Goal: Task Accomplishment & Management: Manage account settings

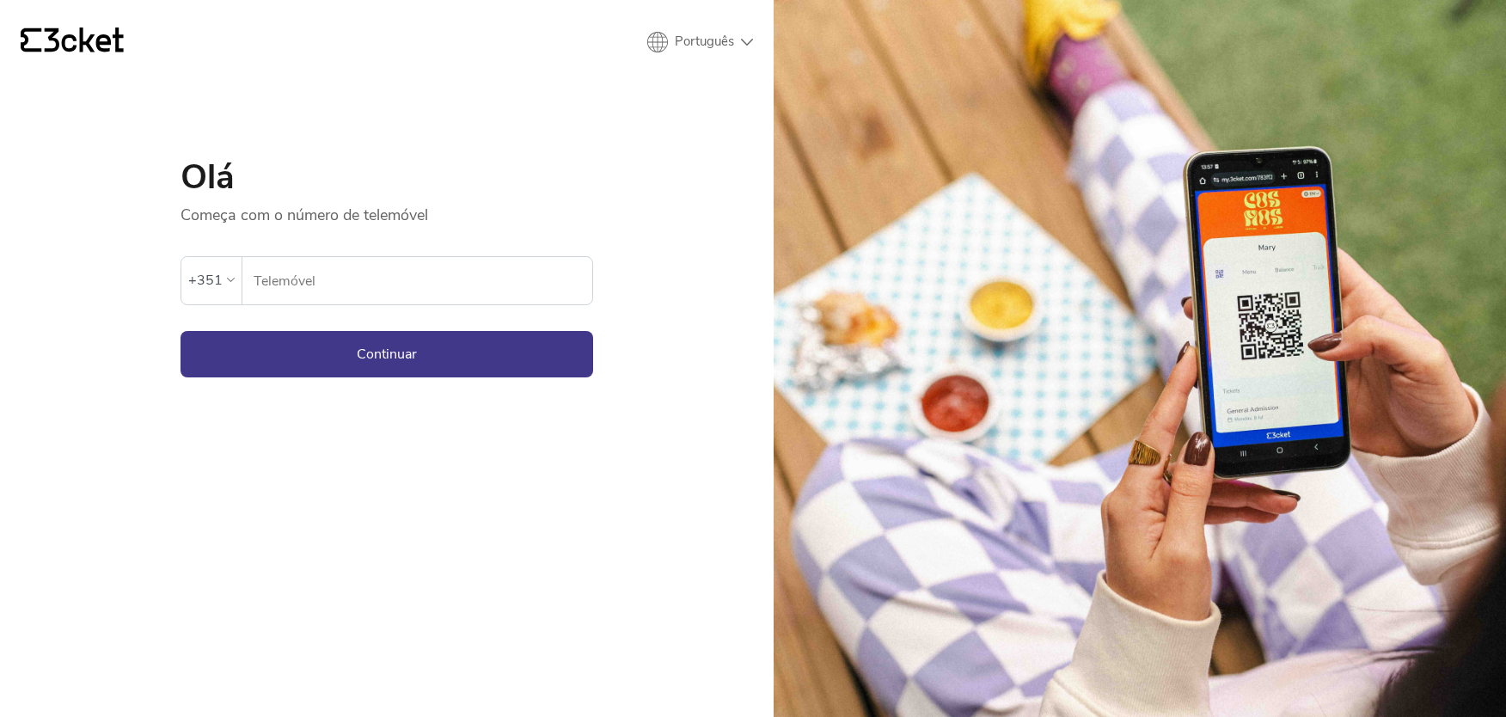
click at [362, 277] on input "Telemóvel" at bounding box center [423, 280] width 340 height 47
type input "963821494"
click at [374, 356] on button "Continuar" at bounding box center [387, 354] width 413 height 46
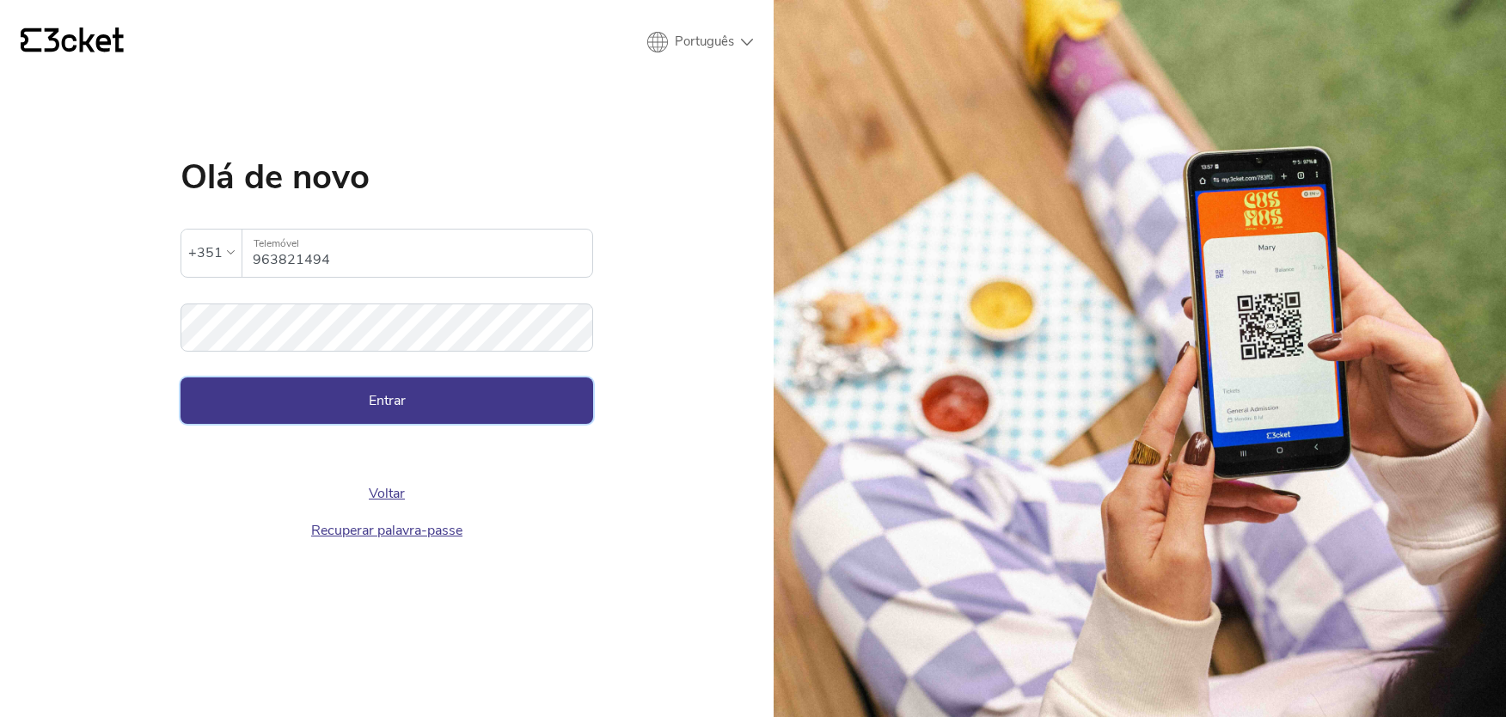
click at [369, 388] on button "Entrar" at bounding box center [387, 400] width 413 height 46
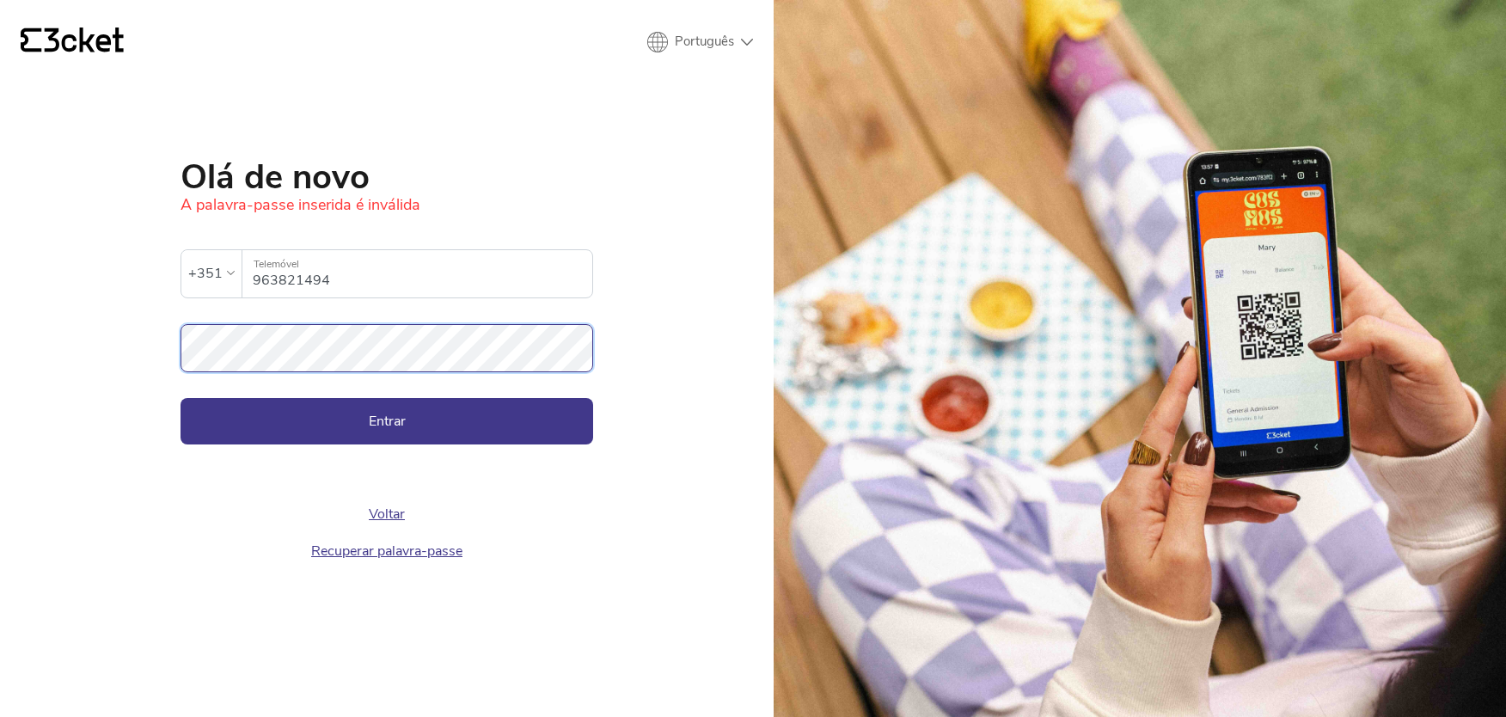
click at [181, 398] on button "Entrar" at bounding box center [387, 421] width 413 height 46
click at [574, 423] on button "Entrar" at bounding box center [387, 421] width 413 height 46
click at [392, 428] on button "Entrar" at bounding box center [387, 421] width 413 height 46
click at [426, 549] on link "Recuperar palavra-passe" at bounding box center [386, 551] width 151 height 19
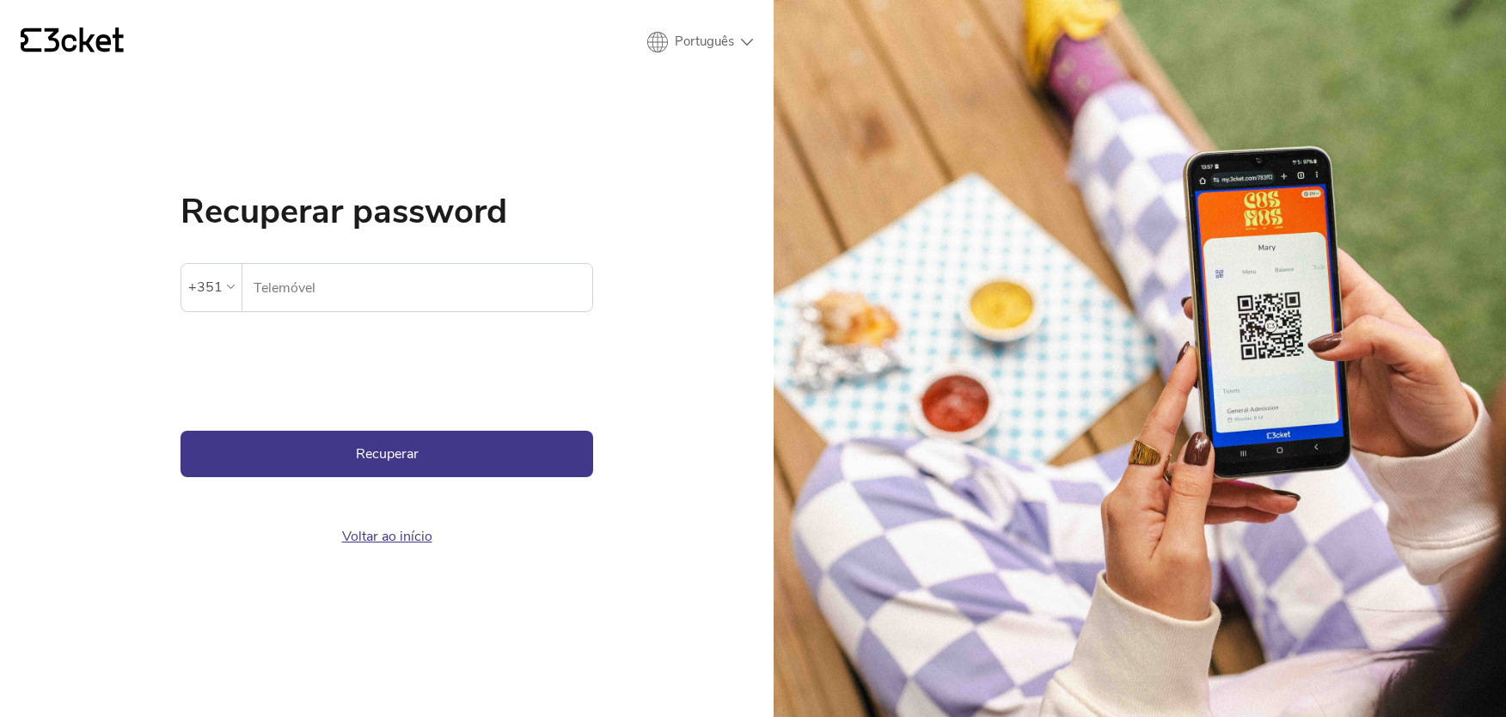
click at [340, 292] on input "Telemóvel" at bounding box center [423, 287] width 340 height 47
drag, startPoint x: 662, startPoint y: 261, endPoint x: 672, endPoint y: 245, distance: 19.3
click at [662, 261] on div "{' '} Português English Português Español Recuperar password [PERSON_NAME]-pass…" at bounding box center [387, 358] width 774 height 717
click at [316, 266] on input "Telemóvel" at bounding box center [423, 287] width 340 height 47
type input "963821494"
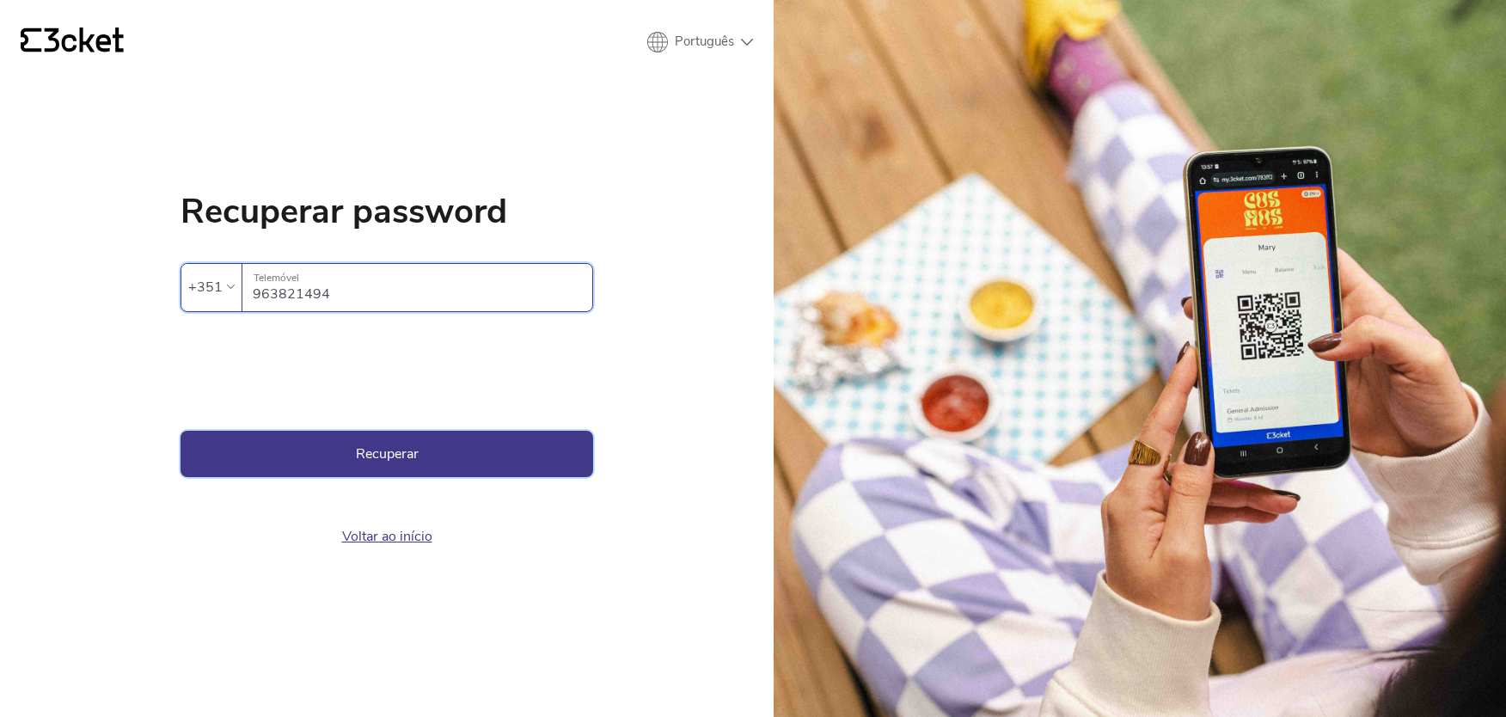
click at [336, 462] on button "Recuperar" at bounding box center [387, 454] width 413 height 46
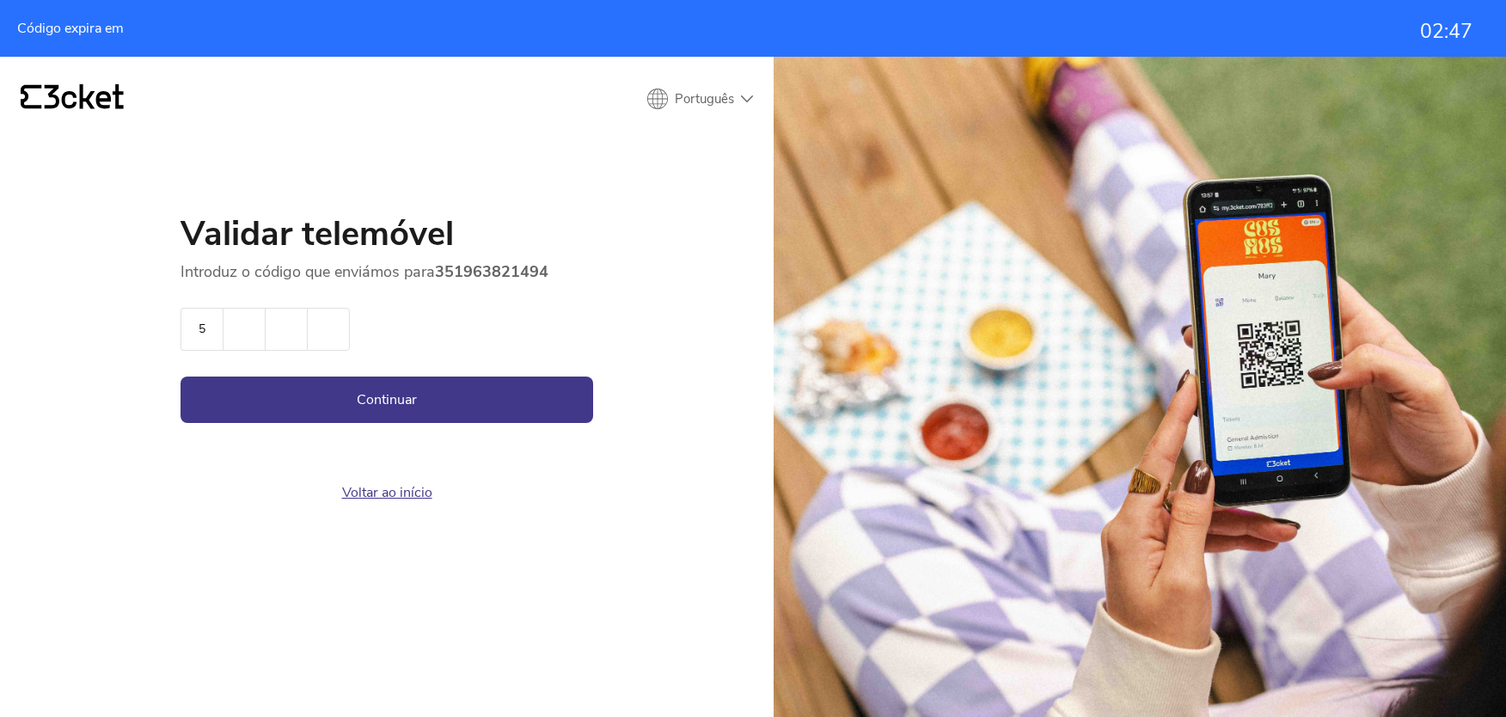
type input "5"
type input "9"
type input "3"
type input "9"
click at [181, 377] on button "Continuar" at bounding box center [387, 400] width 413 height 46
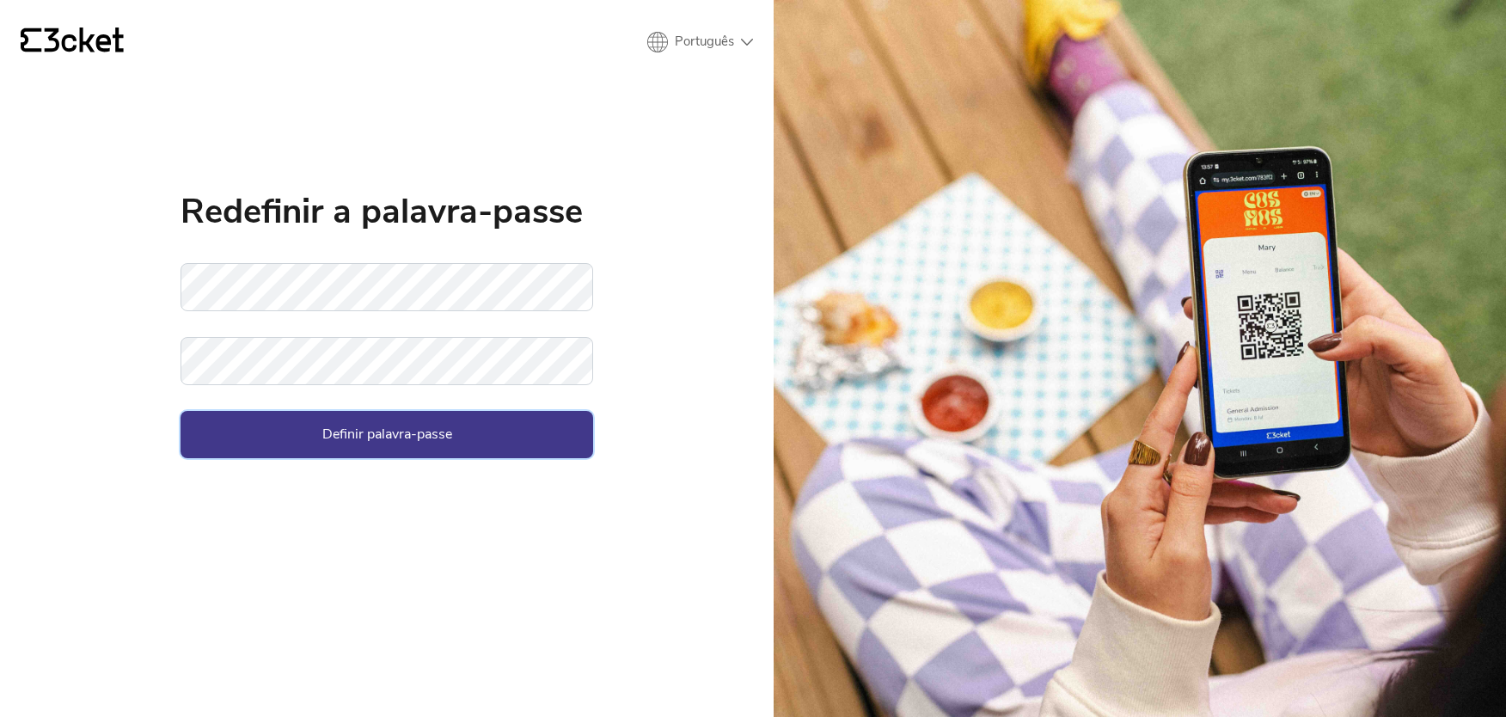
click at [530, 429] on button "Definir palavra-passe" at bounding box center [387, 434] width 413 height 46
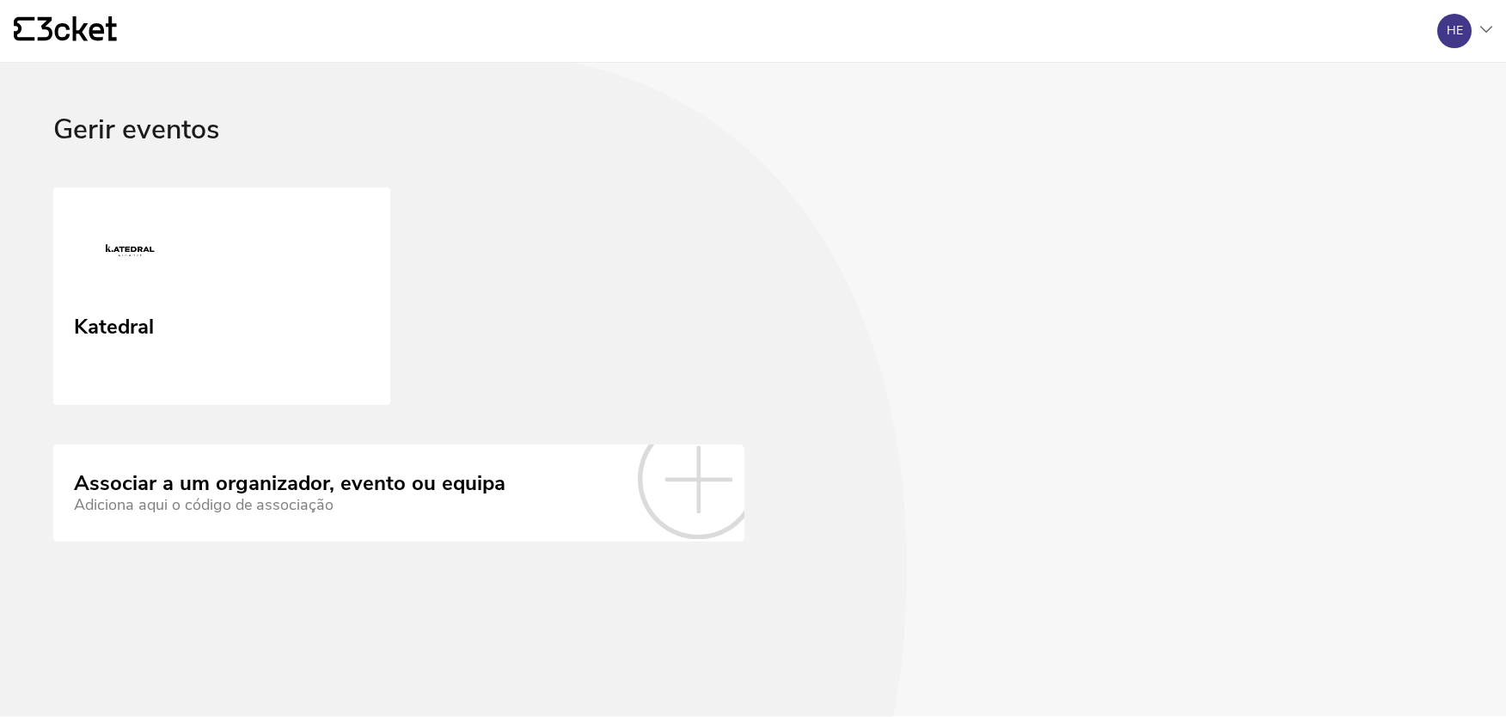
click at [968, 413] on div "Gerir eventos Katedral Associar a um organizador, evento ou equipa Adiciona aqu…" at bounding box center [753, 327] width 1400 height 427
click at [109, 328] on div "Katedral" at bounding box center [112, 325] width 82 height 31
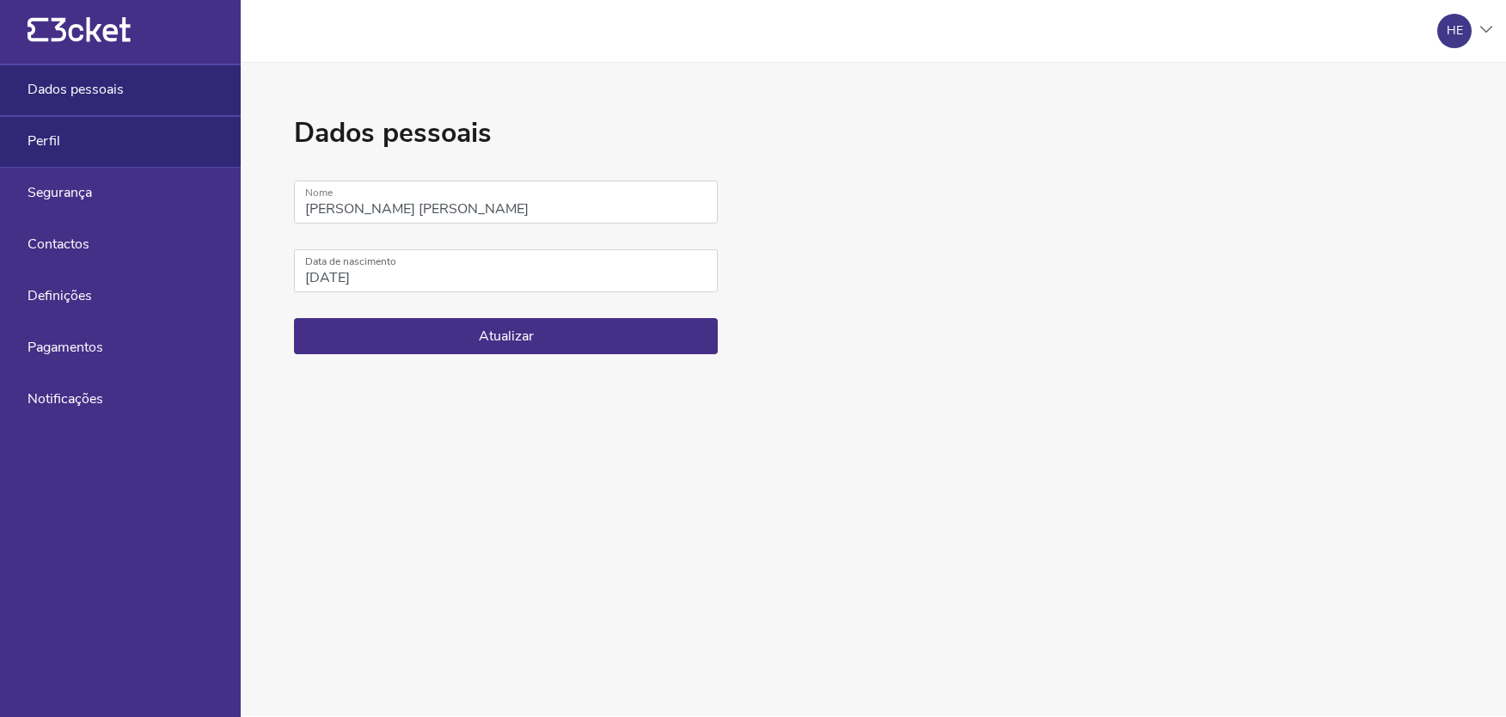
click at [62, 145] on div "Perfil" at bounding box center [120, 142] width 241 height 52
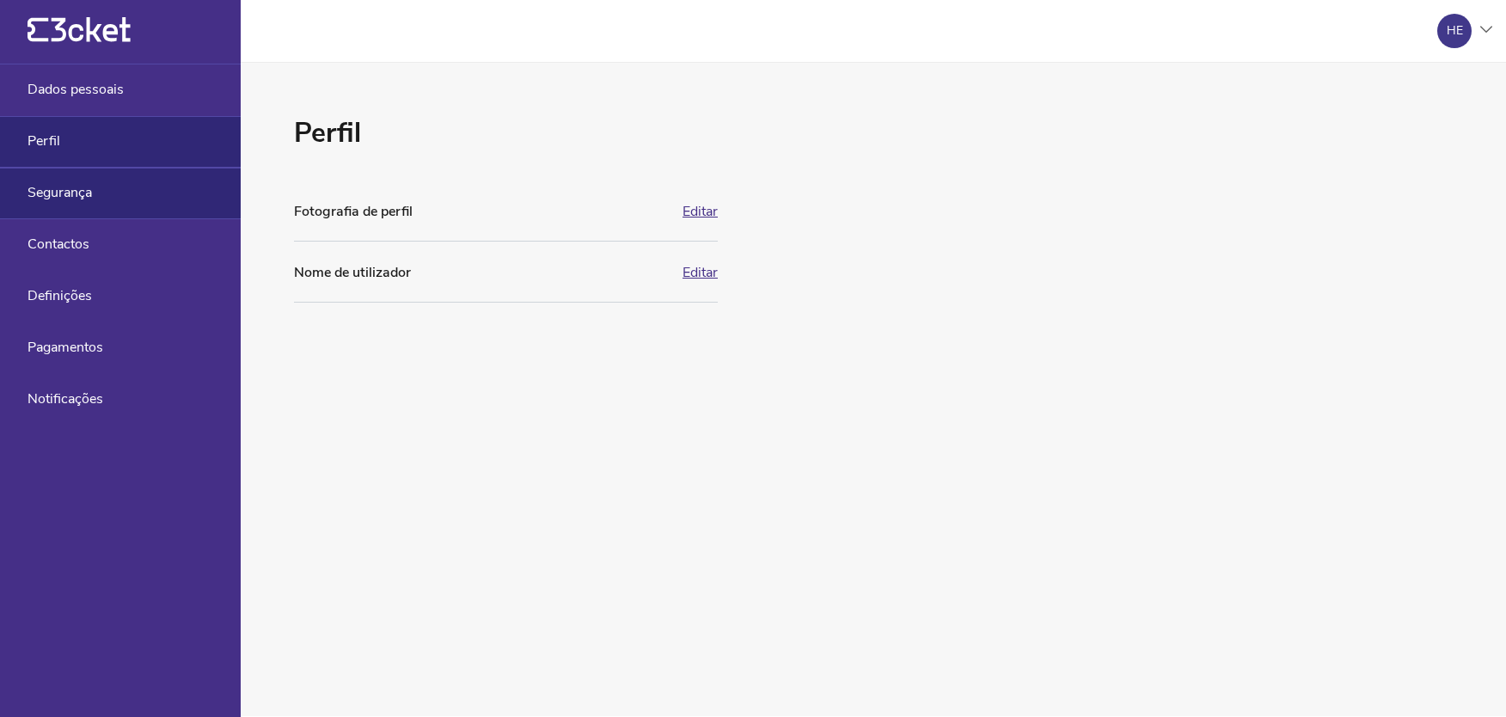
click at [63, 171] on div "Segurança" at bounding box center [120, 194] width 241 height 52
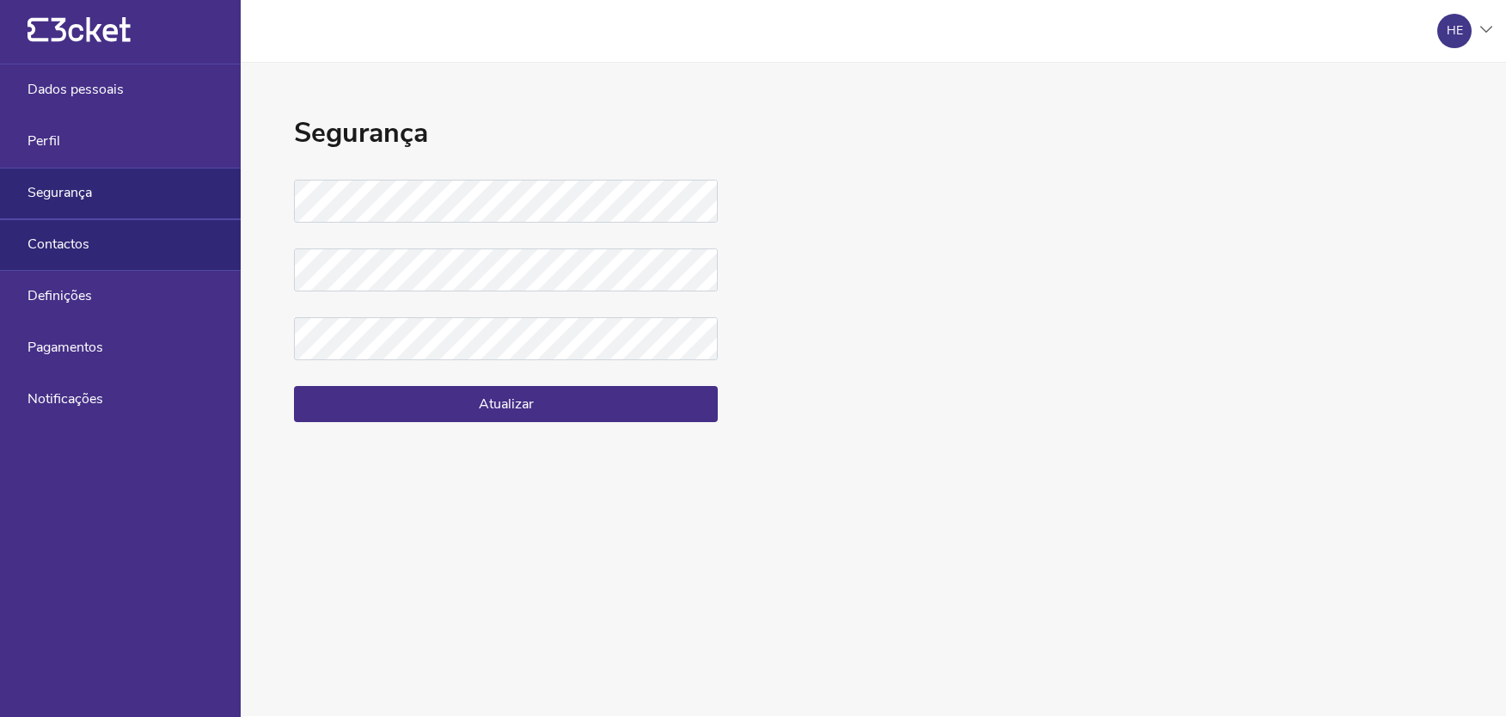
click at [68, 230] on div "Contactos" at bounding box center [120, 245] width 241 height 52
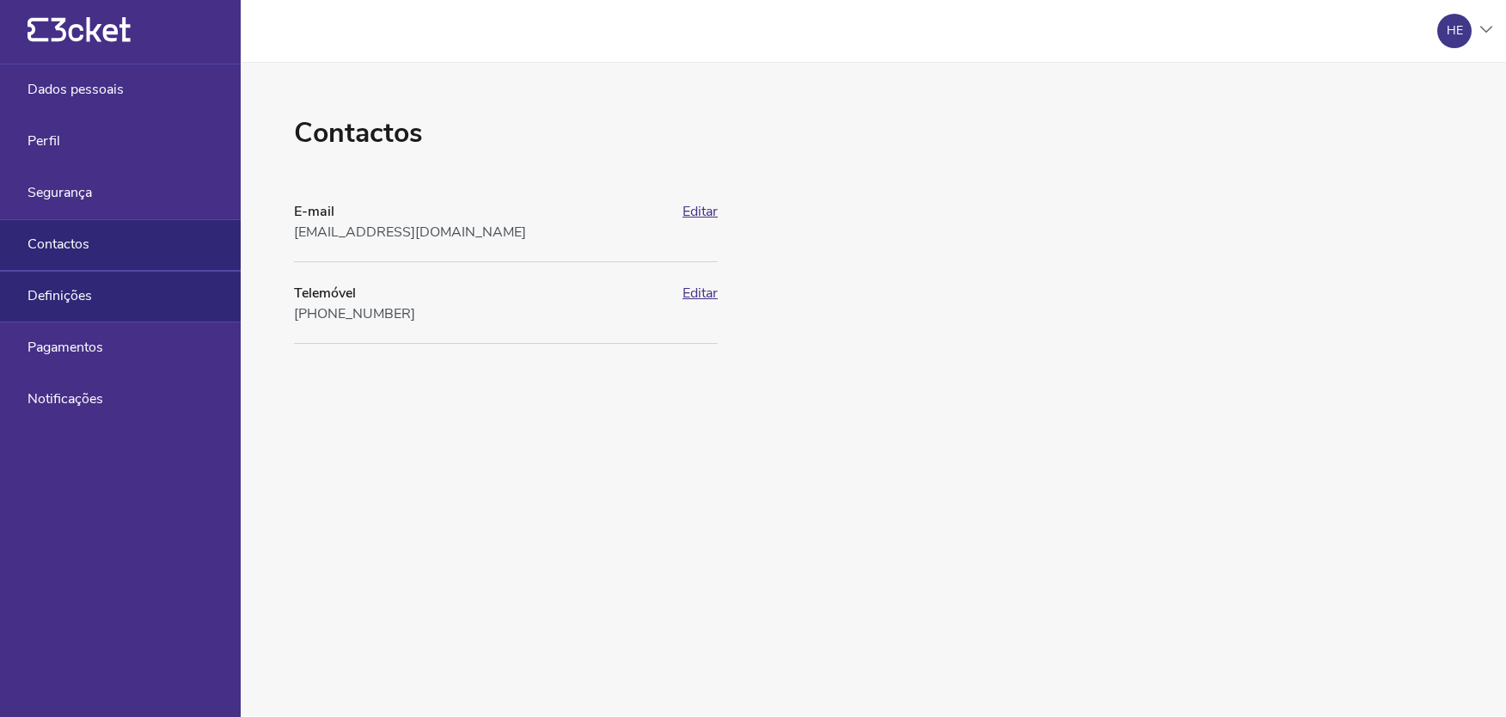
click at [89, 298] on span "Definições" at bounding box center [60, 295] width 64 height 15
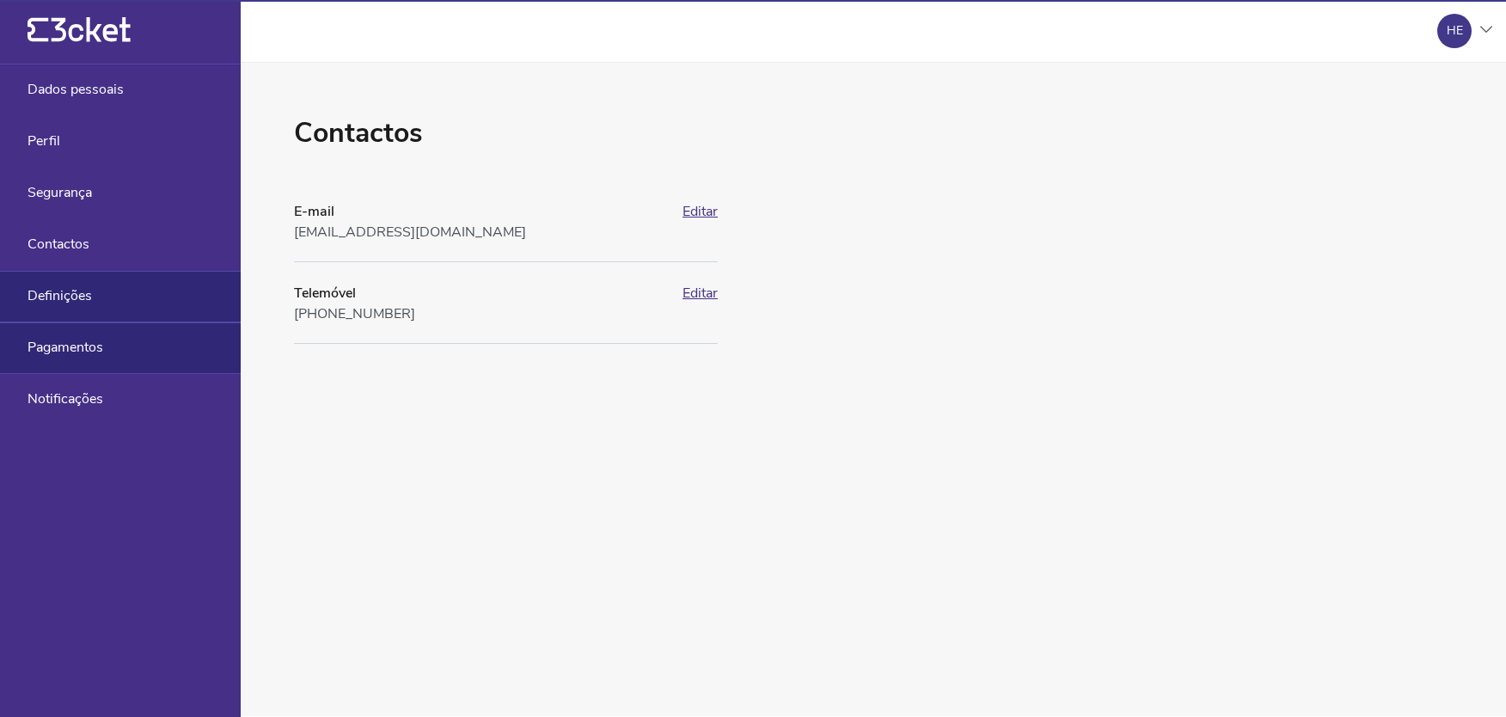
select select "pt_PT"
select select "Europe/Lisbon"
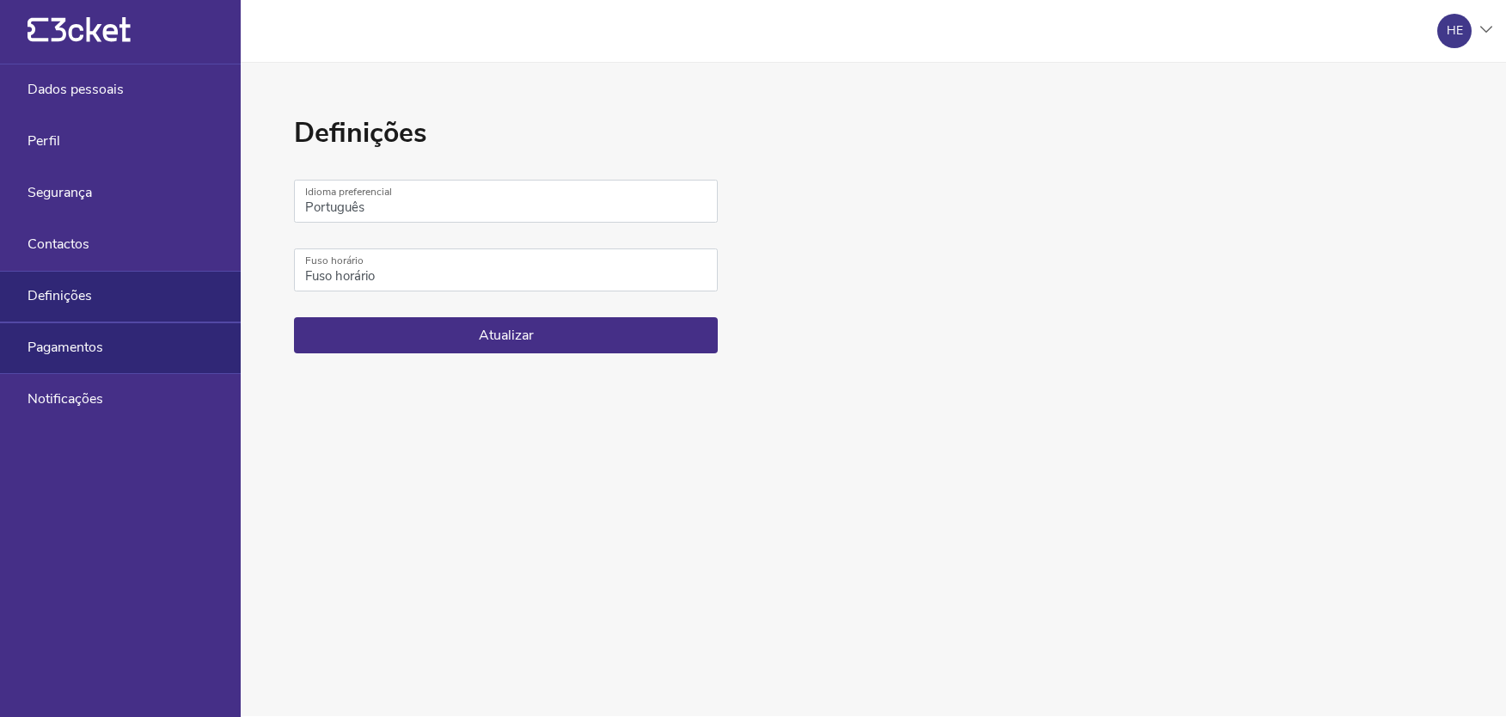
click at [112, 356] on div "Pagamentos" at bounding box center [120, 348] width 241 height 52
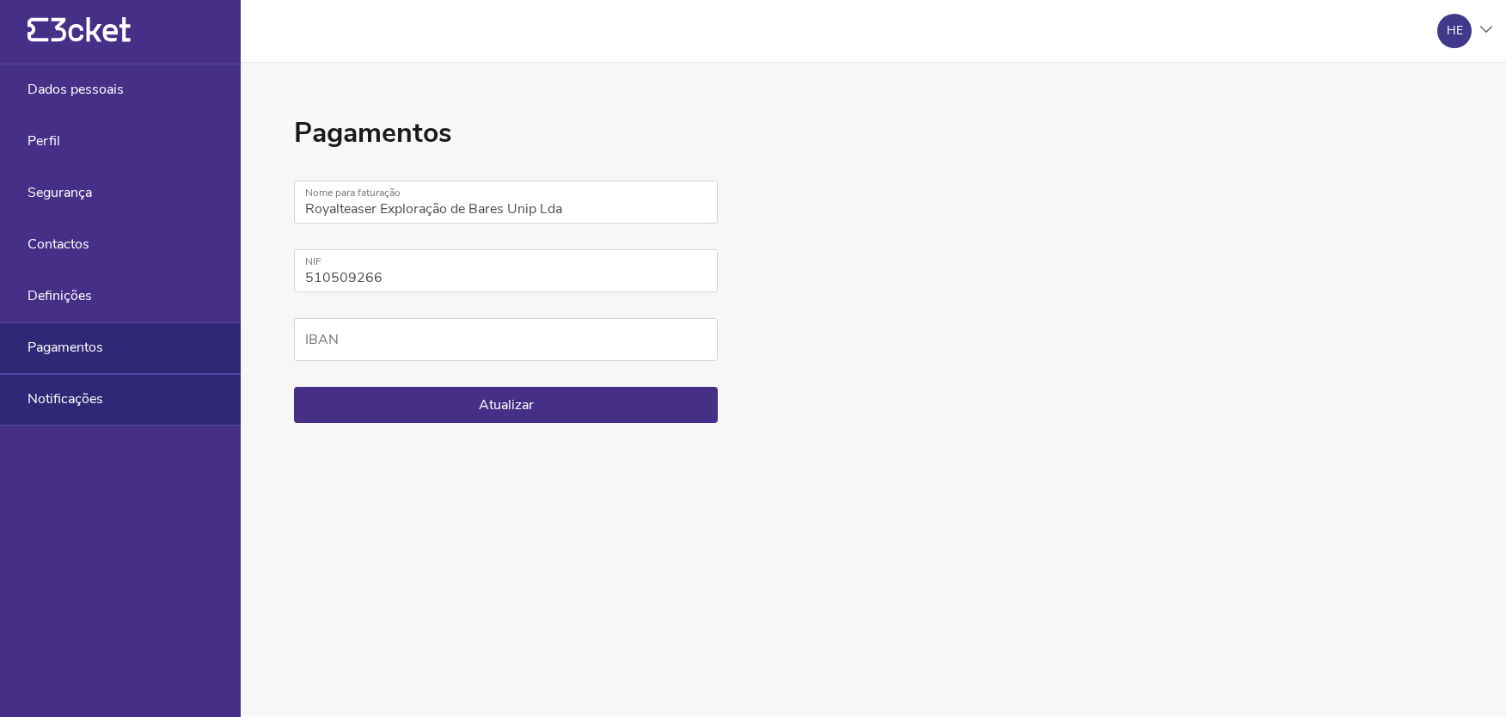
click at [107, 402] on div "Notificações" at bounding box center [120, 400] width 241 height 52
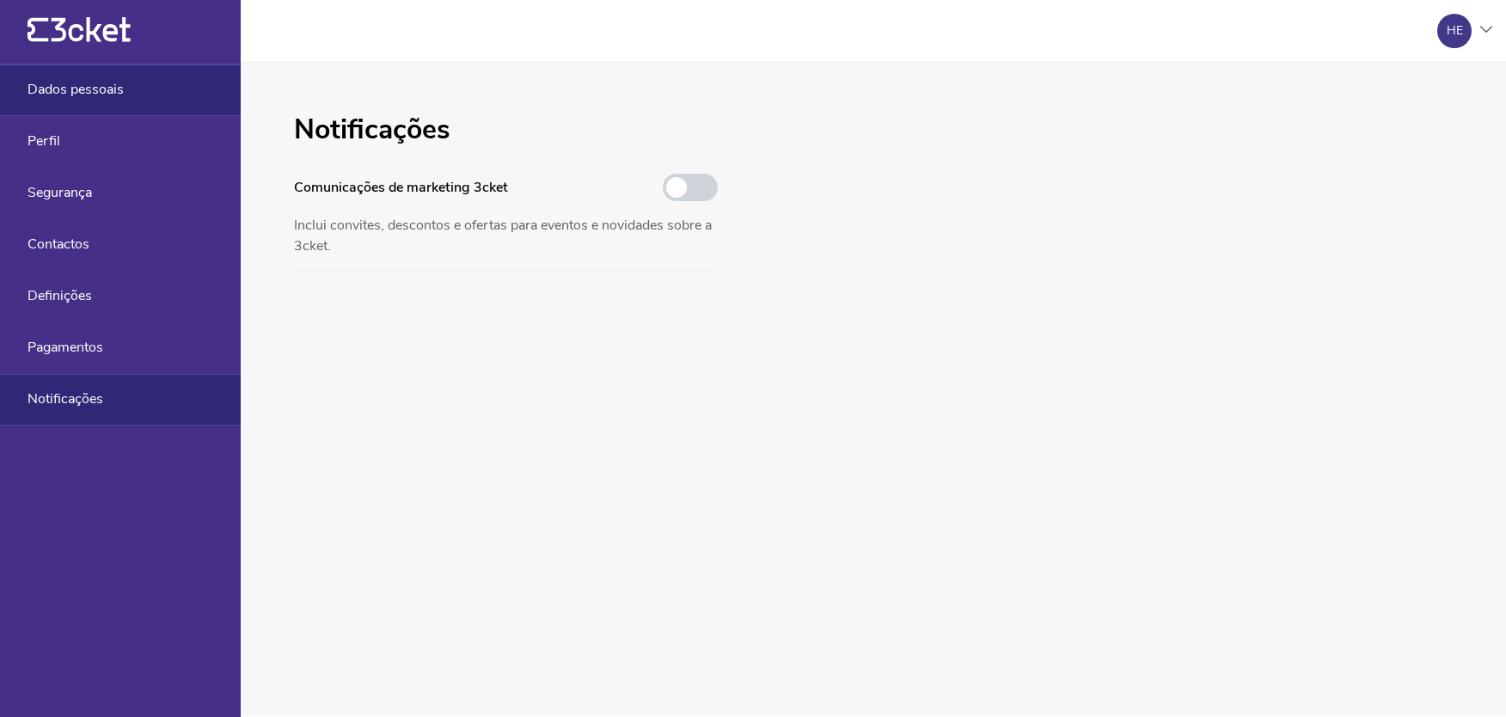
click at [97, 94] on span "Dados pessoais" at bounding box center [76, 89] width 96 height 15
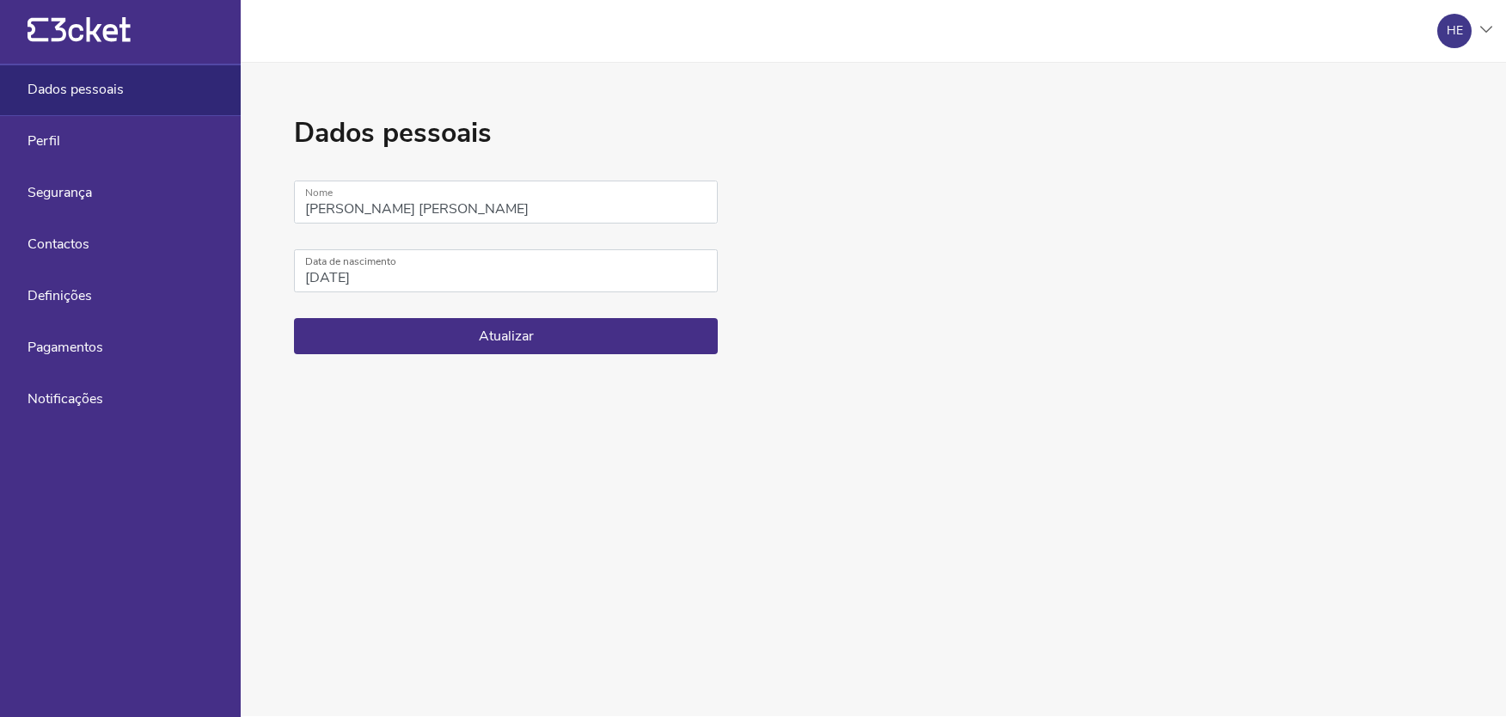
click at [113, 41] on icon at bounding box center [91, 29] width 79 height 25
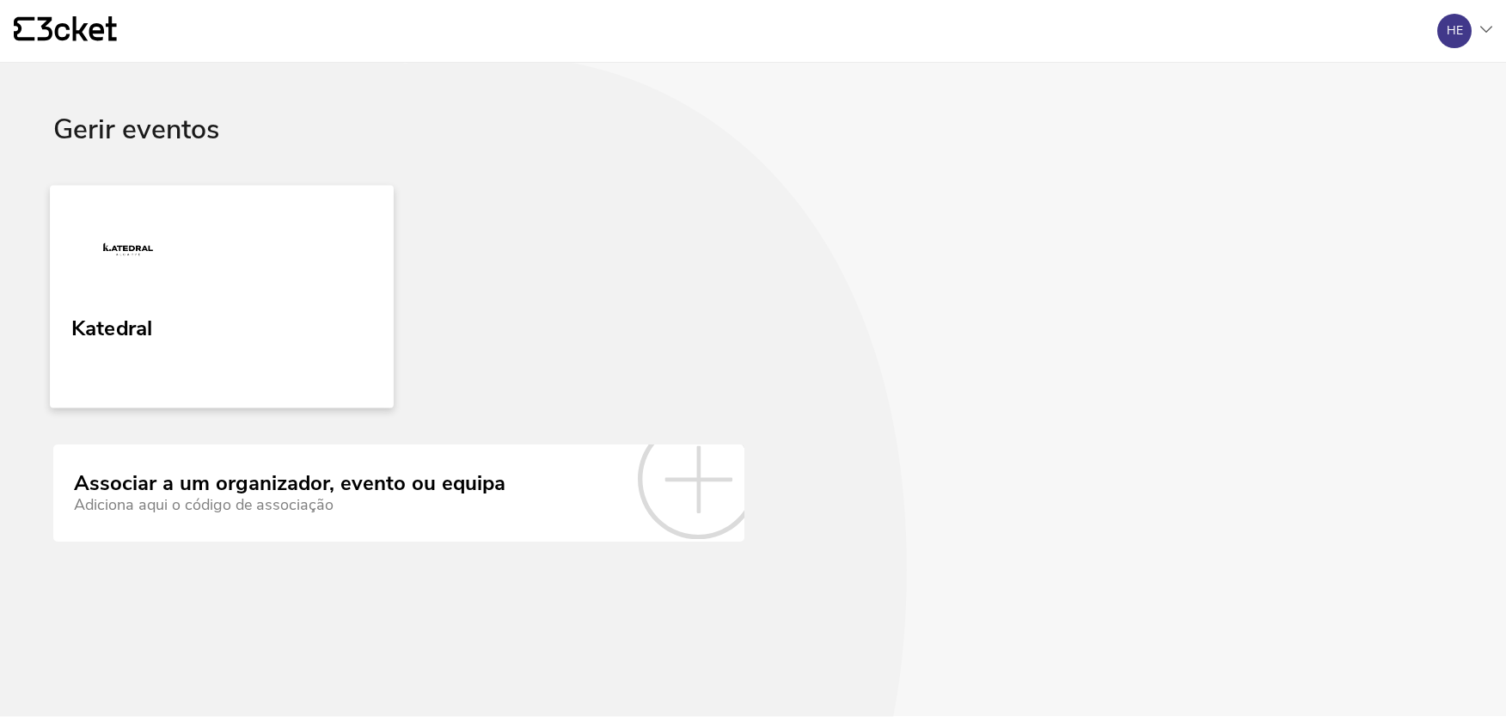
click at [110, 287] on img at bounding box center [128, 252] width 114 height 79
click at [180, 313] on link "Katedral" at bounding box center [222, 296] width 344 height 223
